Goal: Use online tool/utility: Utilize a website feature to perform a specific function

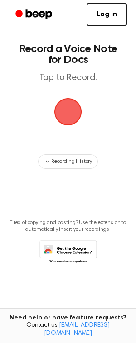
click at [72, 114] on span "button" at bounding box center [68, 111] width 33 height 33
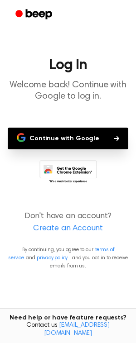
click at [81, 136] on button "Continue with Google" at bounding box center [68, 139] width 120 height 22
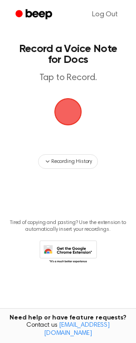
click at [75, 112] on span "button" at bounding box center [68, 111] width 43 height 43
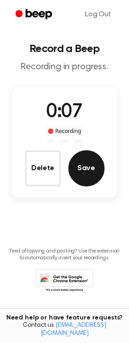
click at [89, 168] on button "Save" at bounding box center [86, 168] width 36 height 36
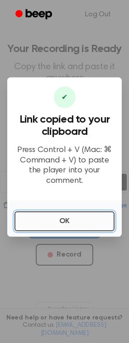
click at [62, 214] on button "OK" at bounding box center [64, 221] width 100 height 20
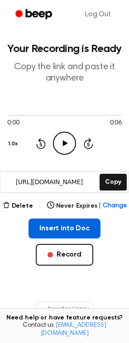
click at [78, 224] on button "Insert into Doc" at bounding box center [65, 229] width 72 height 20
click at [66, 227] on button "Insert into Doc" at bounding box center [65, 229] width 72 height 20
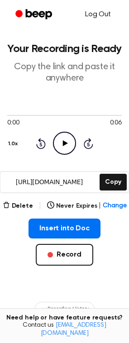
click at [99, 13] on link "Log Out" at bounding box center [98, 15] width 44 height 22
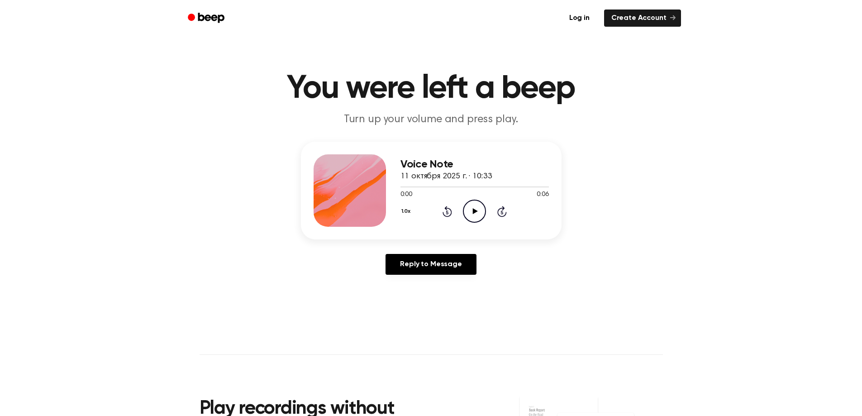
click at [475, 209] on icon "Play Audio" at bounding box center [474, 211] width 23 height 23
